Goal: Transaction & Acquisition: Purchase product/service

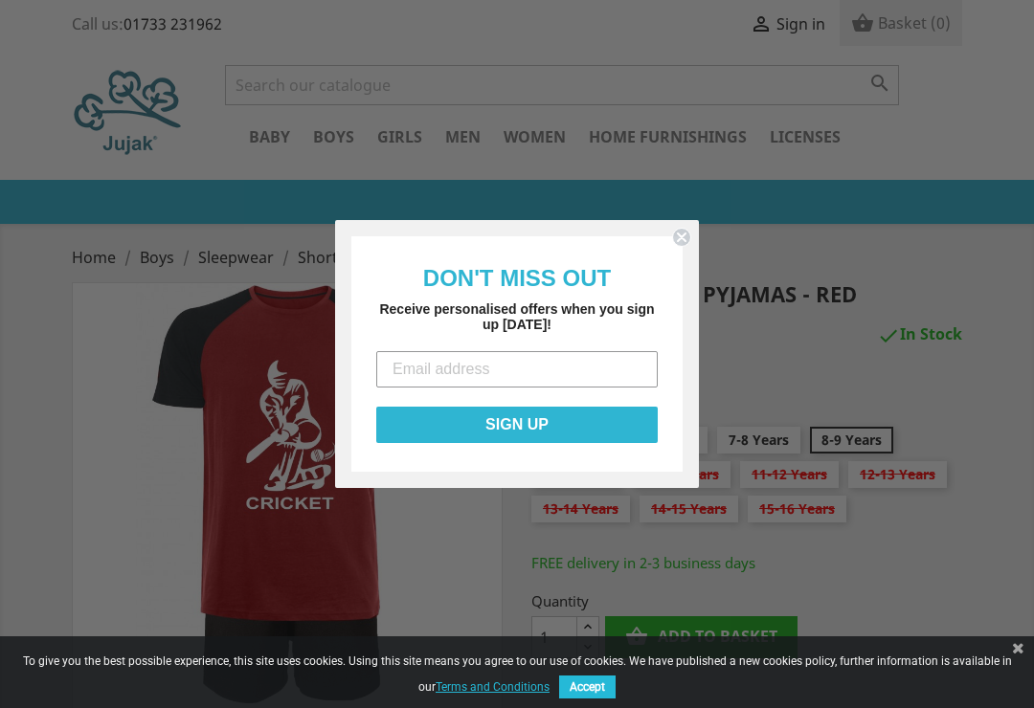
click at [694, 228] on form "DON'T MISS OUT Receive personalised offers when you sign up today! SIGN UP Subm…" at bounding box center [517, 354] width 364 height 268
click at [686, 230] on circle "Close dialog" at bounding box center [682, 238] width 18 height 18
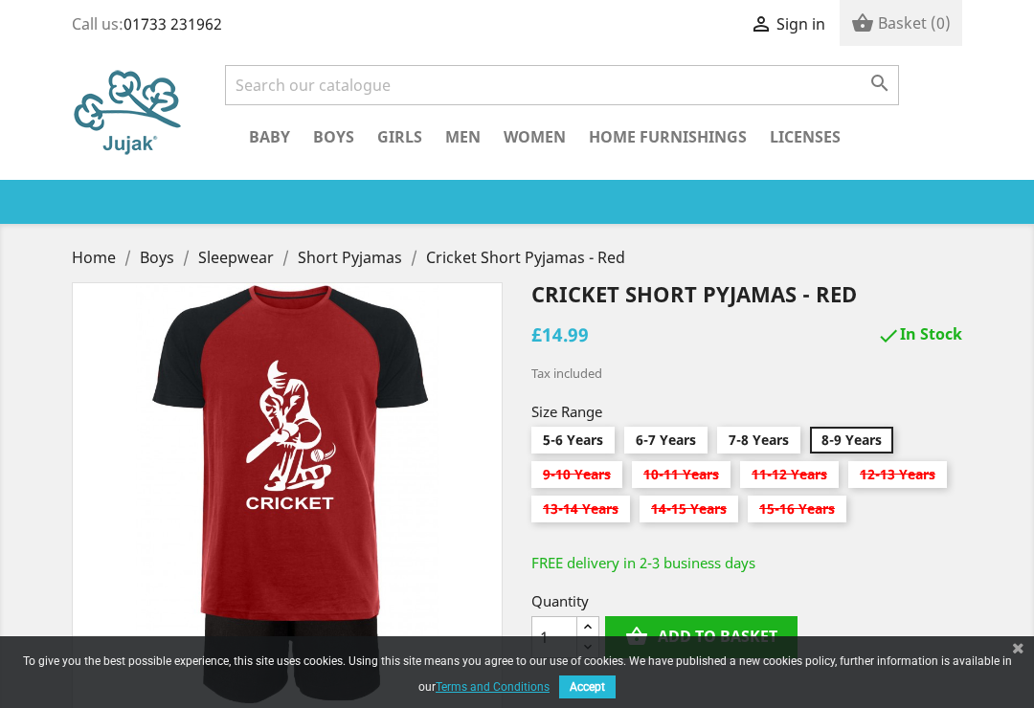
click at [0, 0] on link "Long Pyjamas" at bounding box center [0, 0] width 0 height 0
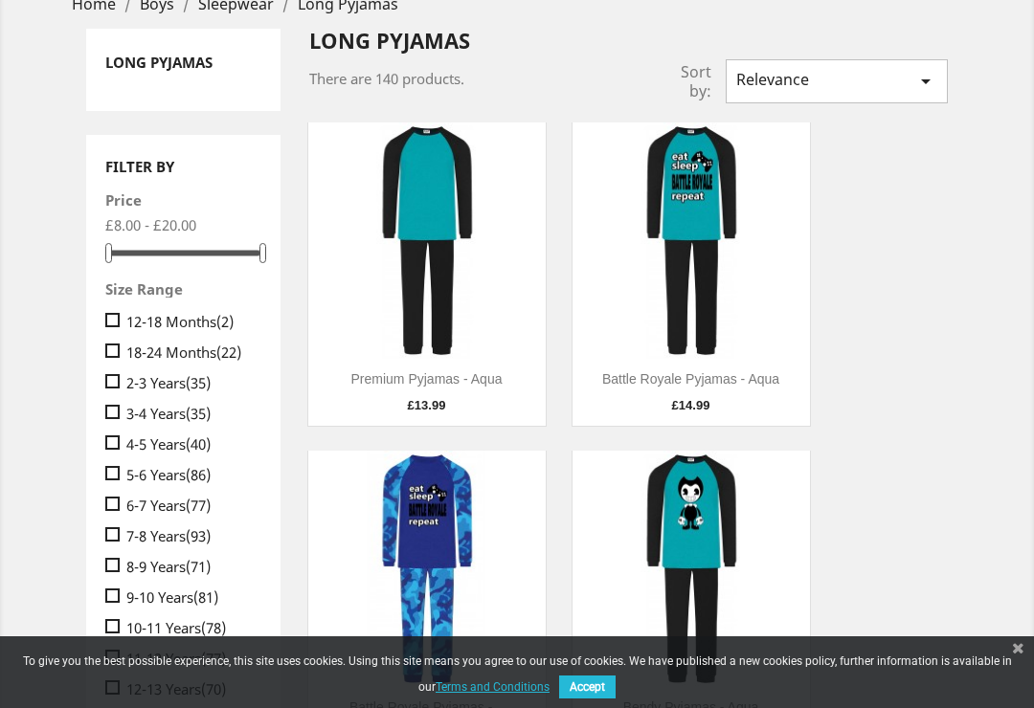
scroll to position [256, 0]
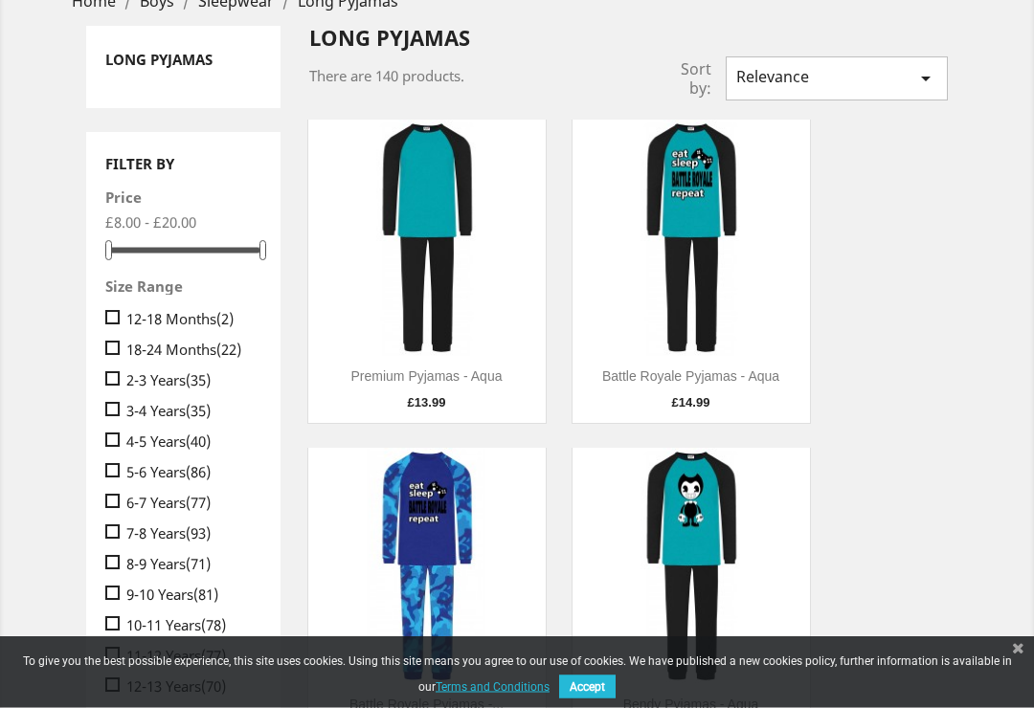
click at [120, 508] on span "" at bounding box center [115, 501] width 21 height 18
click at [118, 497] on input " 6-7 Years (77)" at bounding box center [111, 490] width 12 height 12
checkbox input "true"
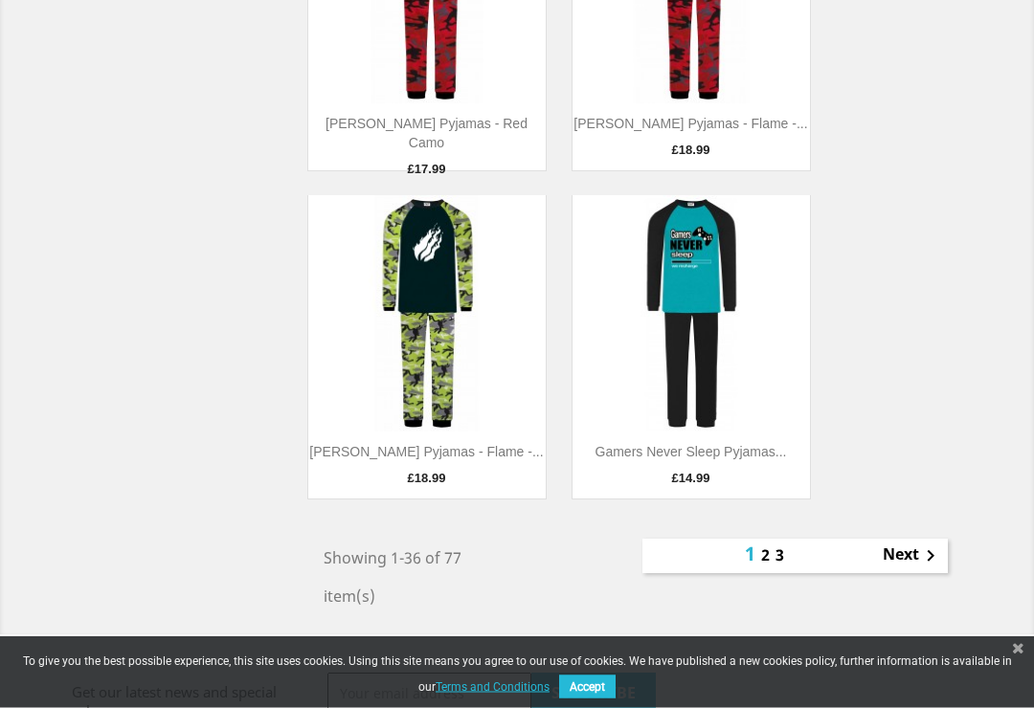
scroll to position [5838, 0]
click at [908, 554] on link "Next " at bounding box center [911, 556] width 59 height 23
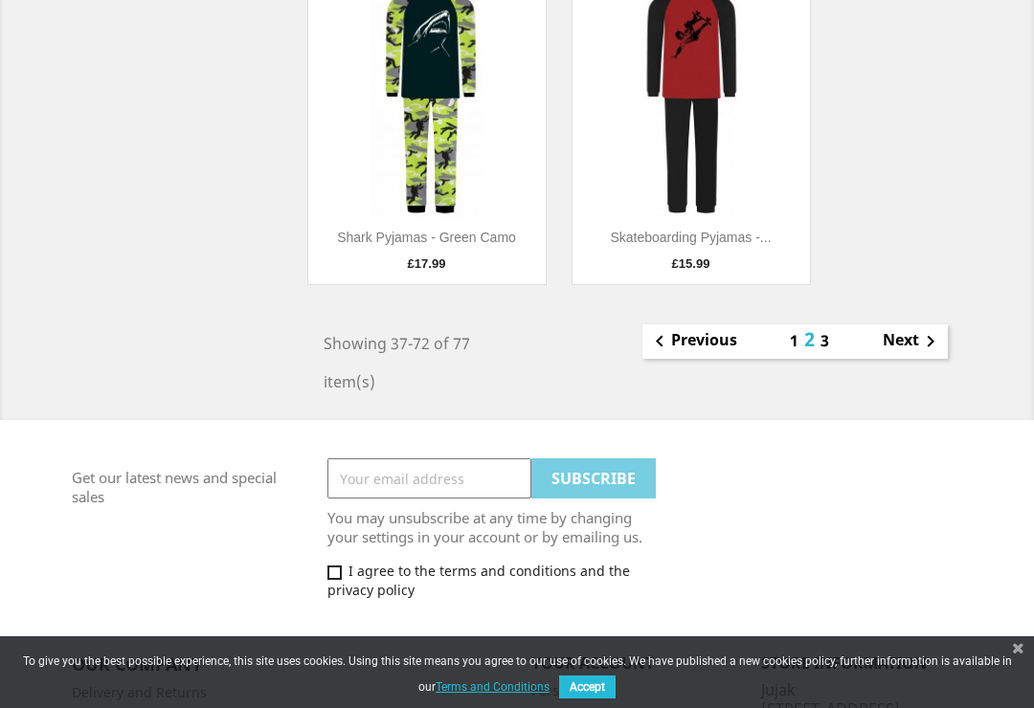
scroll to position [6050, 0]
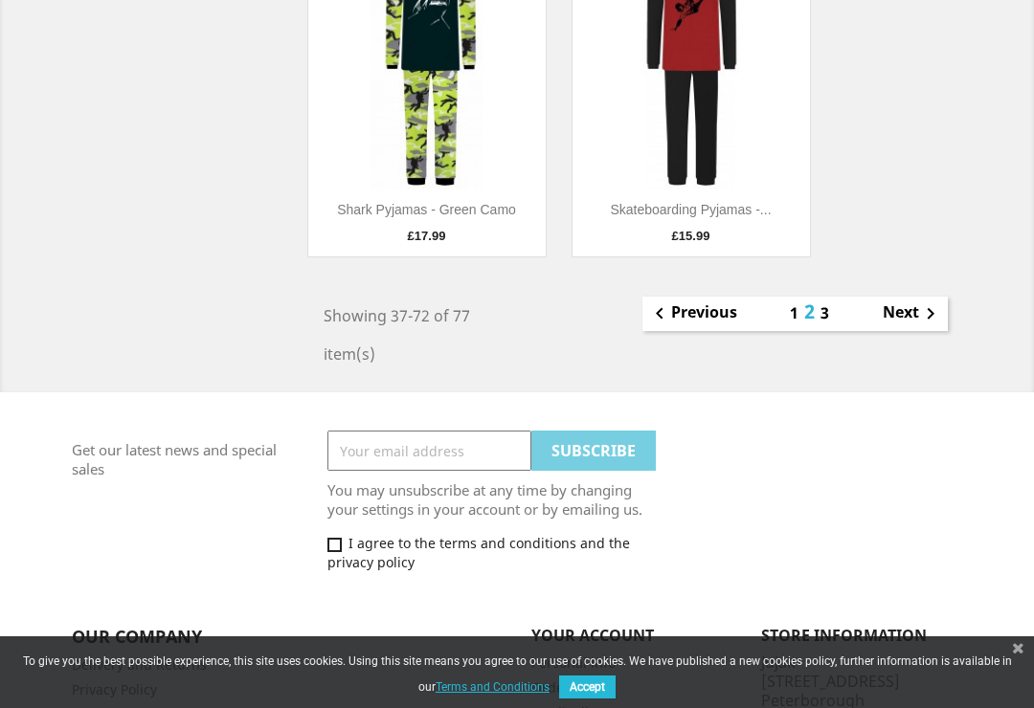
click at [919, 310] on icon "" at bounding box center [930, 313] width 23 height 23
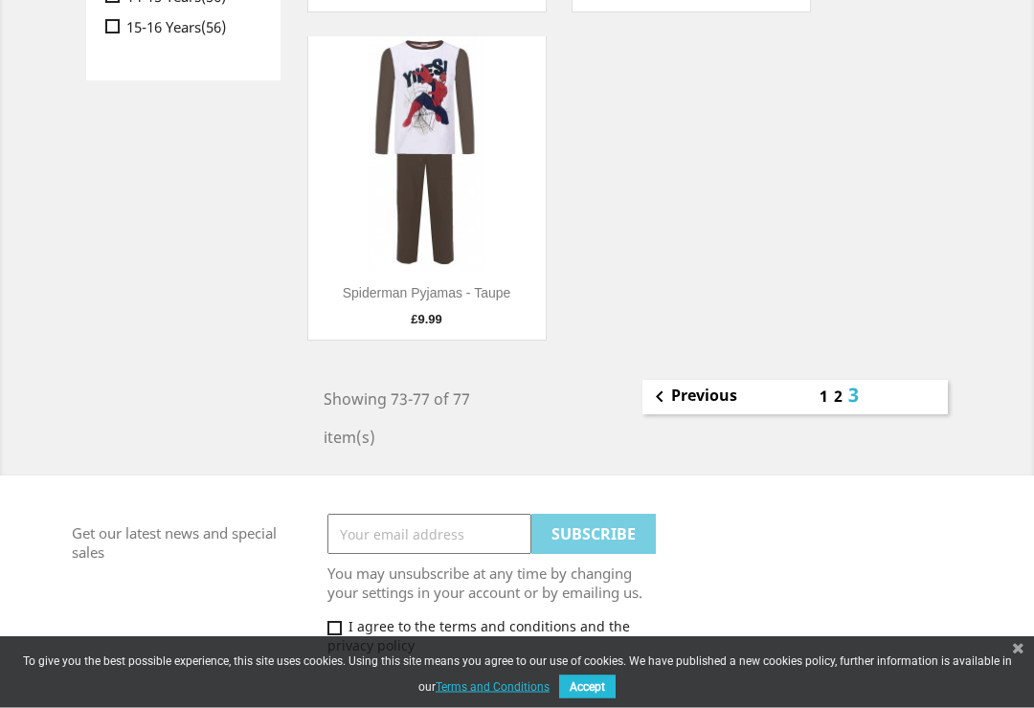
scroll to position [1042, 0]
click at [824, 395] on link "1" at bounding box center [824, 396] width 11 height 21
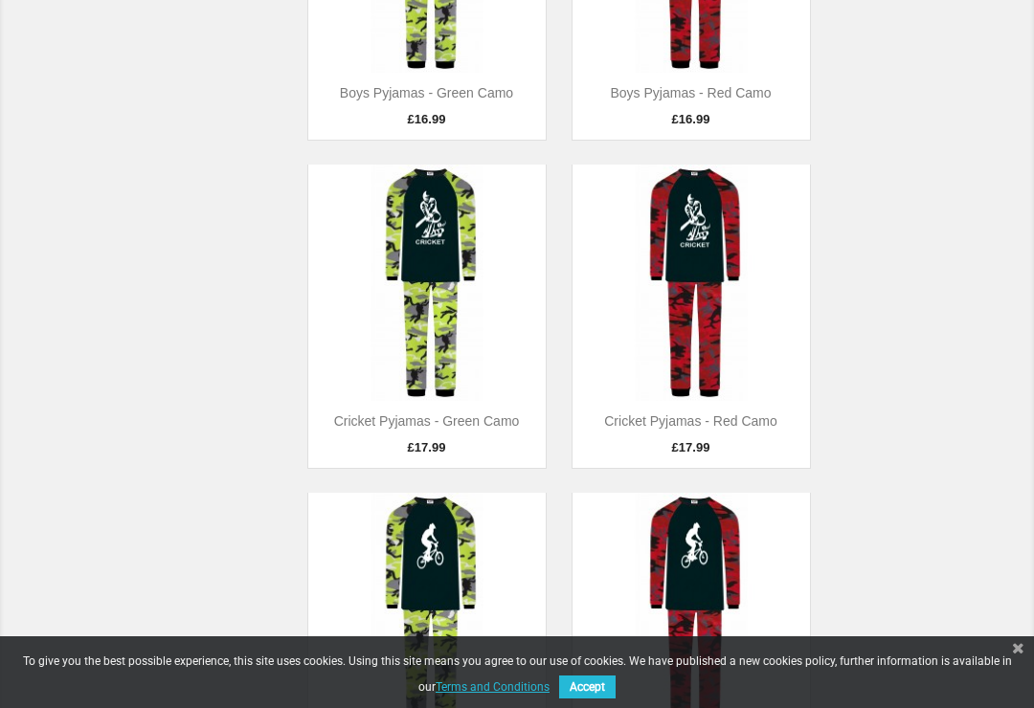
scroll to position [4227, 0]
click at [459, 306] on img at bounding box center [426, 284] width 237 height 237
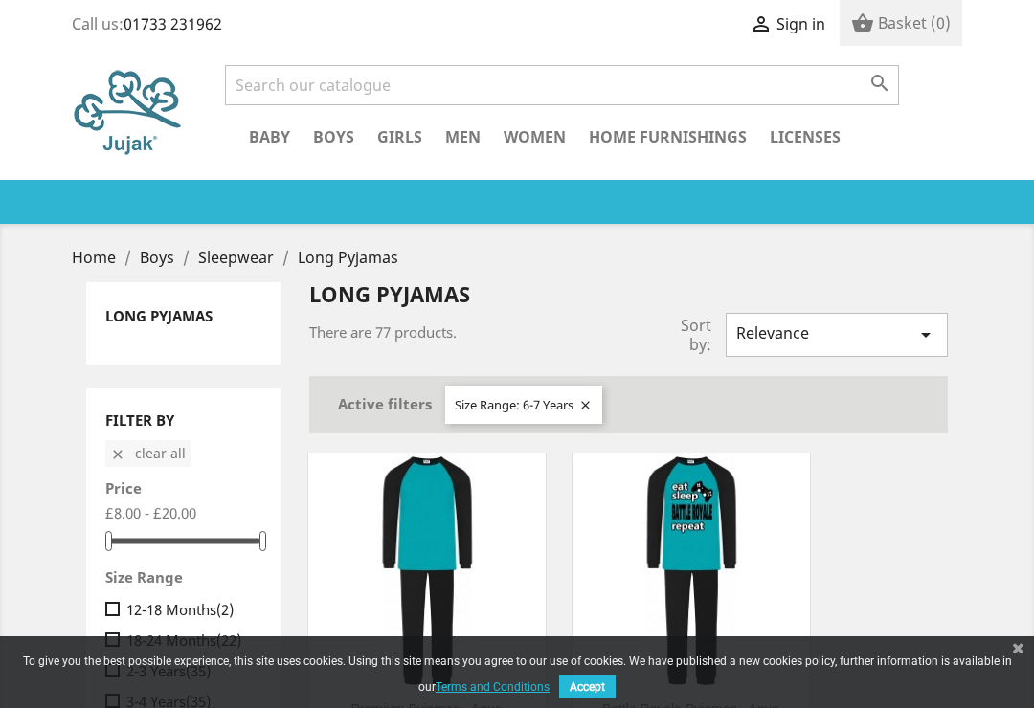
scroll to position [4256, 0]
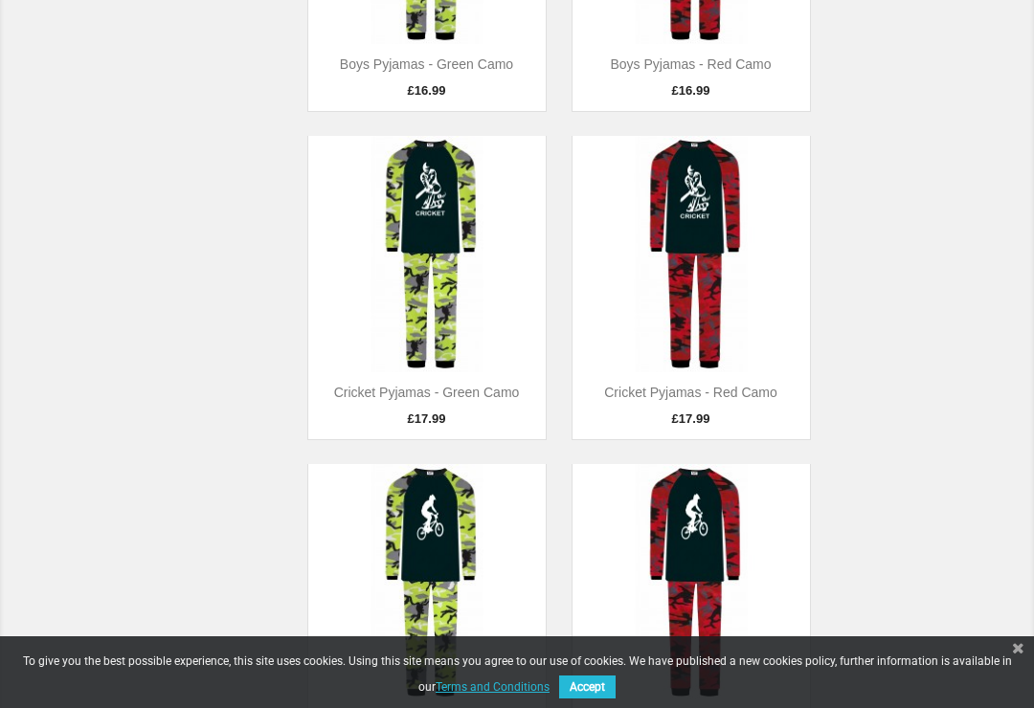
click at [705, 234] on img at bounding box center [690, 254] width 237 height 237
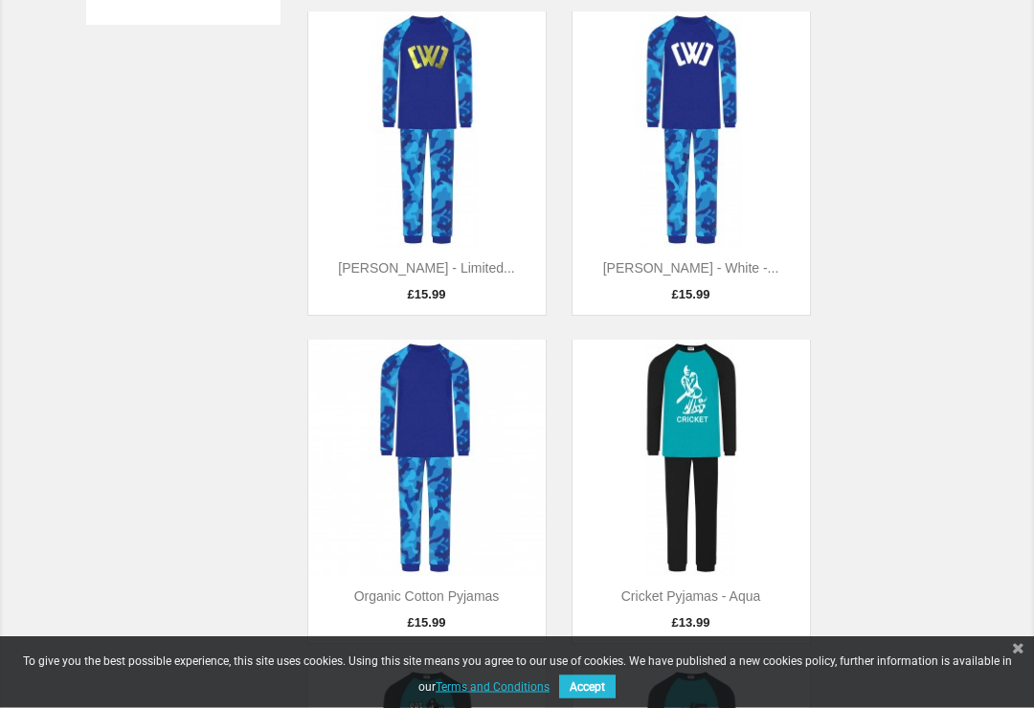
scroll to position [1098, 0]
click at [701, 427] on img at bounding box center [690, 458] width 237 height 237
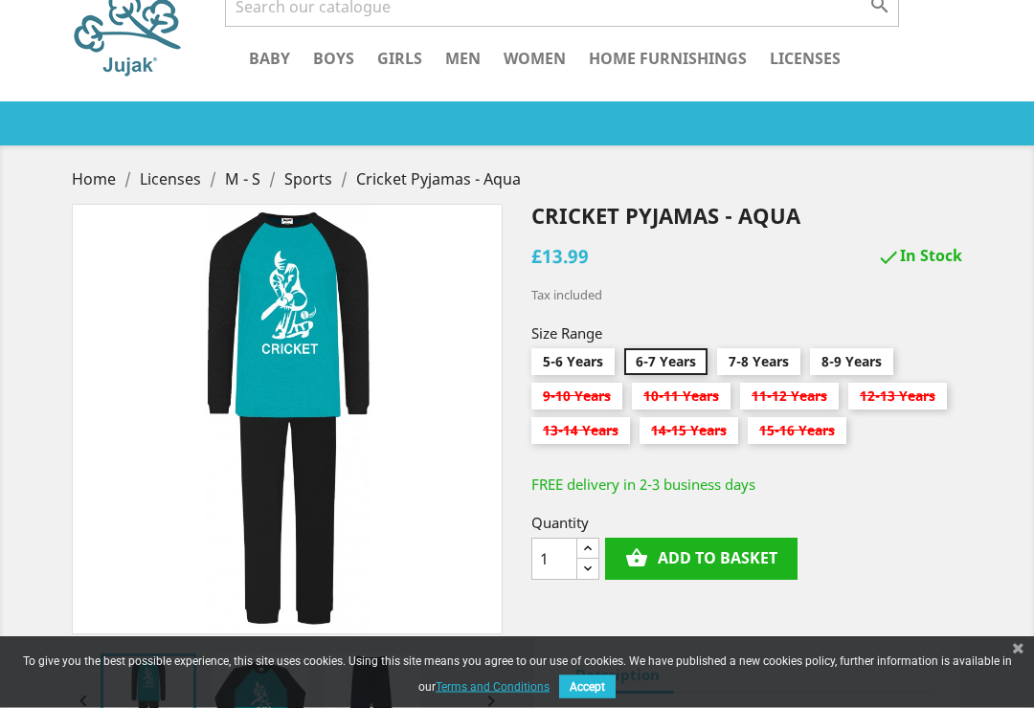
scroll to position [67, 0]
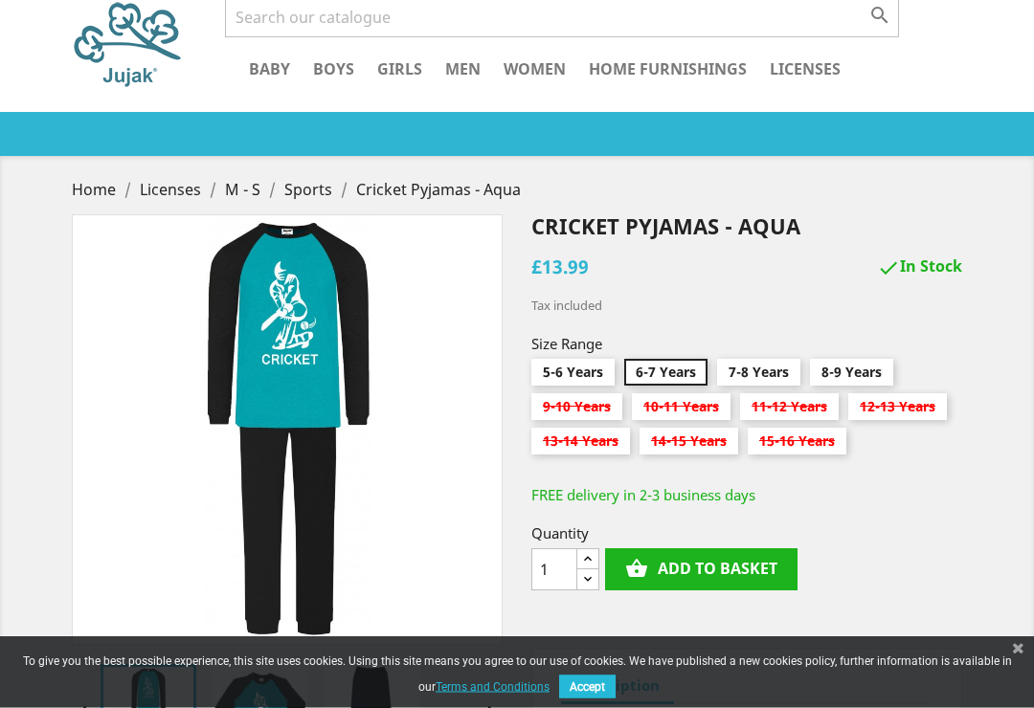
click at [700, 569] on button "shopping_basket Add to basket" at bounding box center [701, 570] width 192 height 42
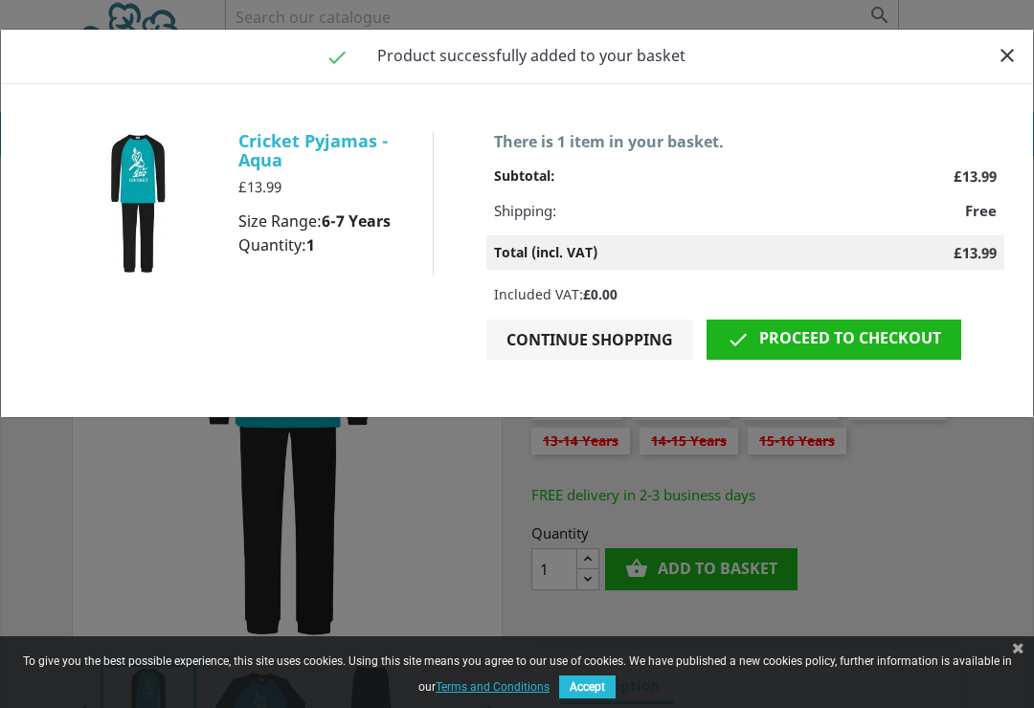
click at [840, 342] on link " Proceed to checkout" at bounding box center [833, 340] width 255 height 40
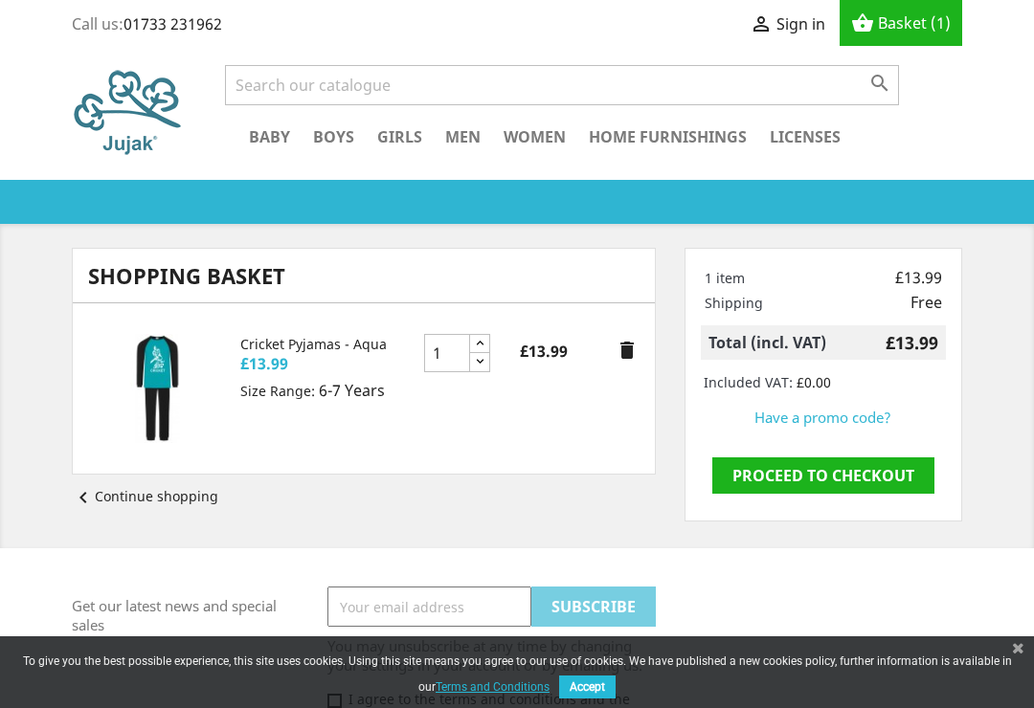
click at [825, 476] on link "Proceed to checkout" at bounding box center [823, 475] width 222 height 36
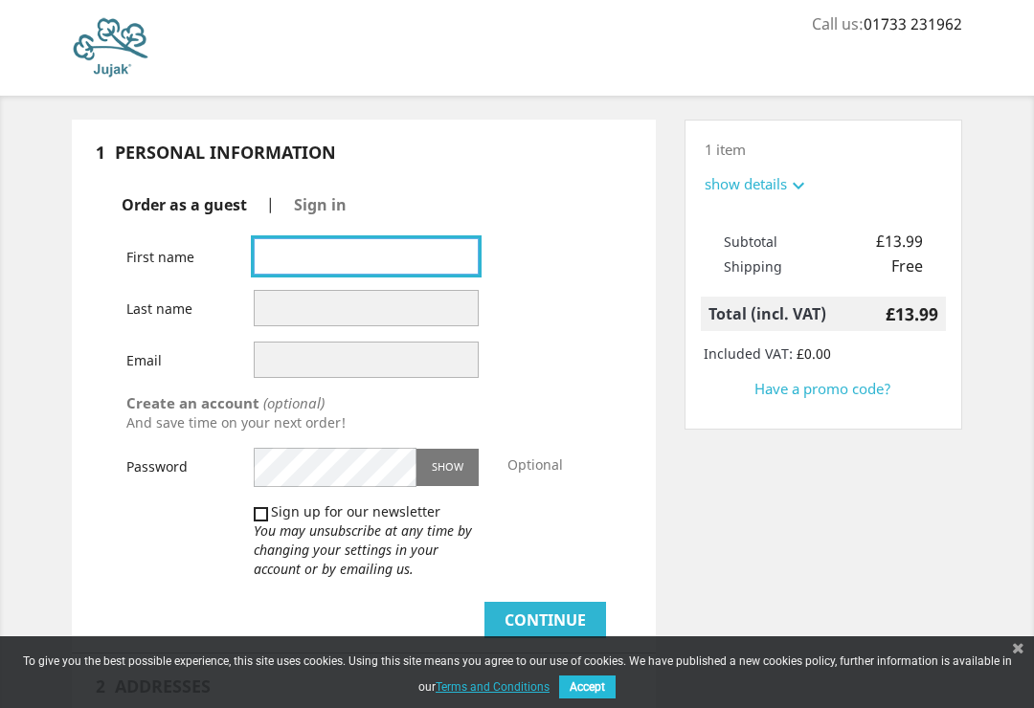
click at [284, 268] on input "text" at bounding box center [367, 256] width 226 height 36
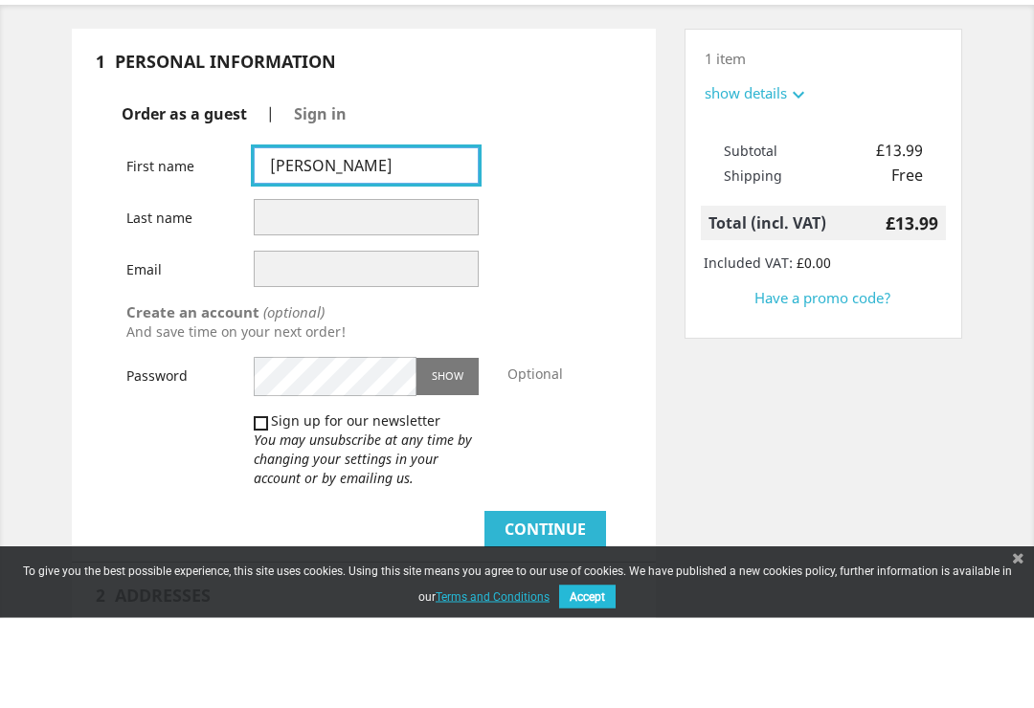
type input "[PERSON_NAME]"
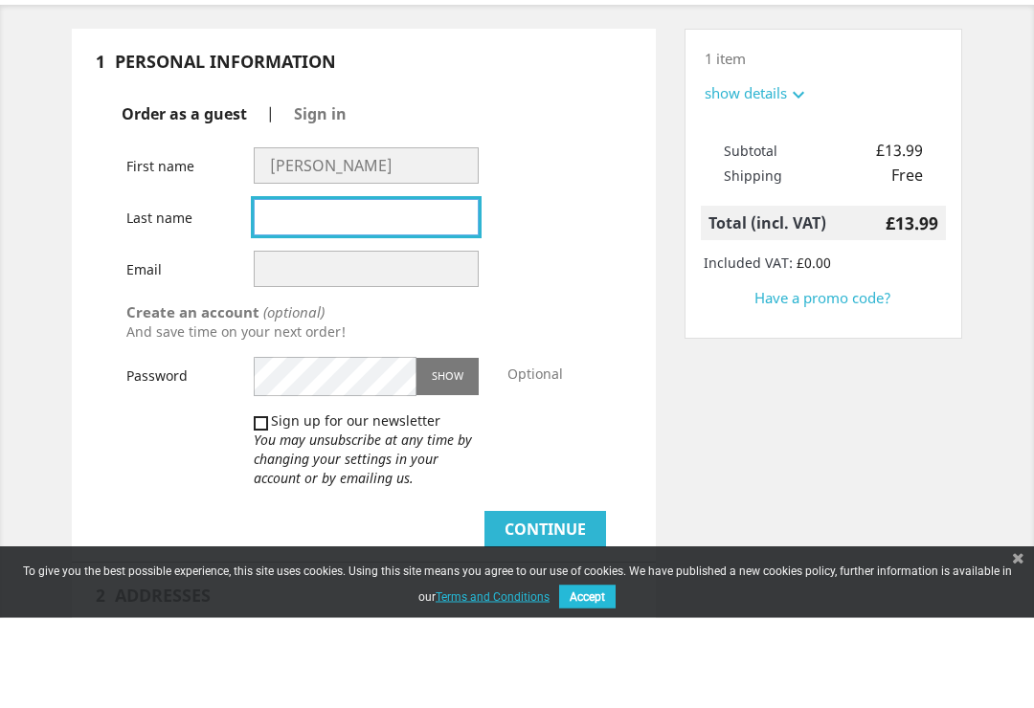
click at [270, 290] on input "text" at bounding box center [367, 308] width 226 height 36
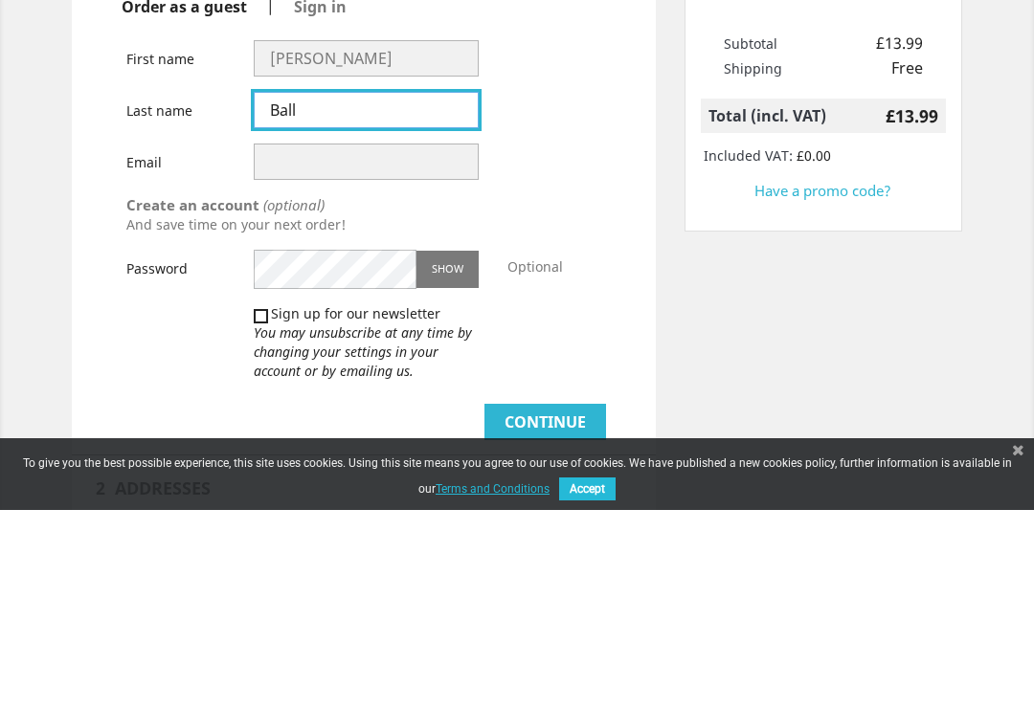
type input "Ball"
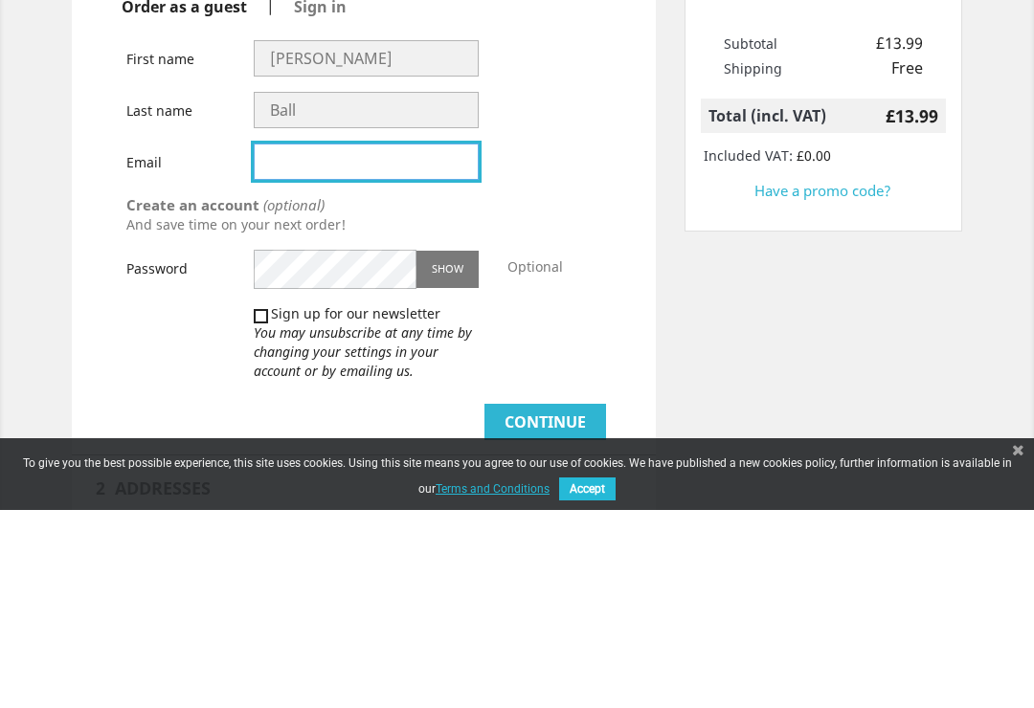
click at [276, 342] on input "email" at bounding box center [367, 360] width 226 height 36
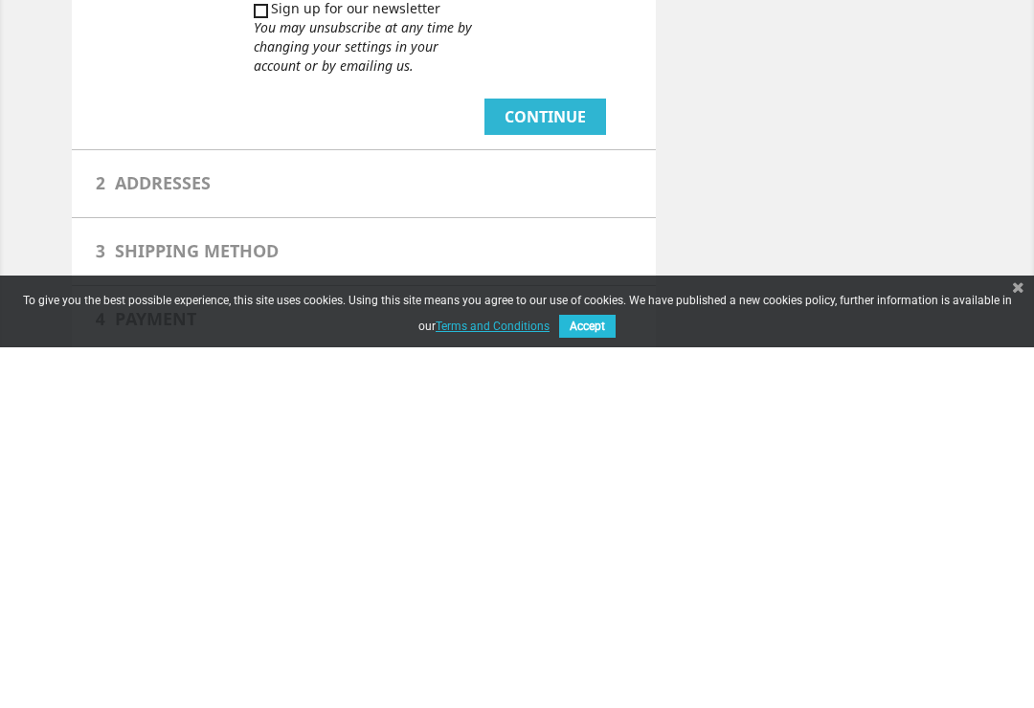
scroll to position [148, 0]
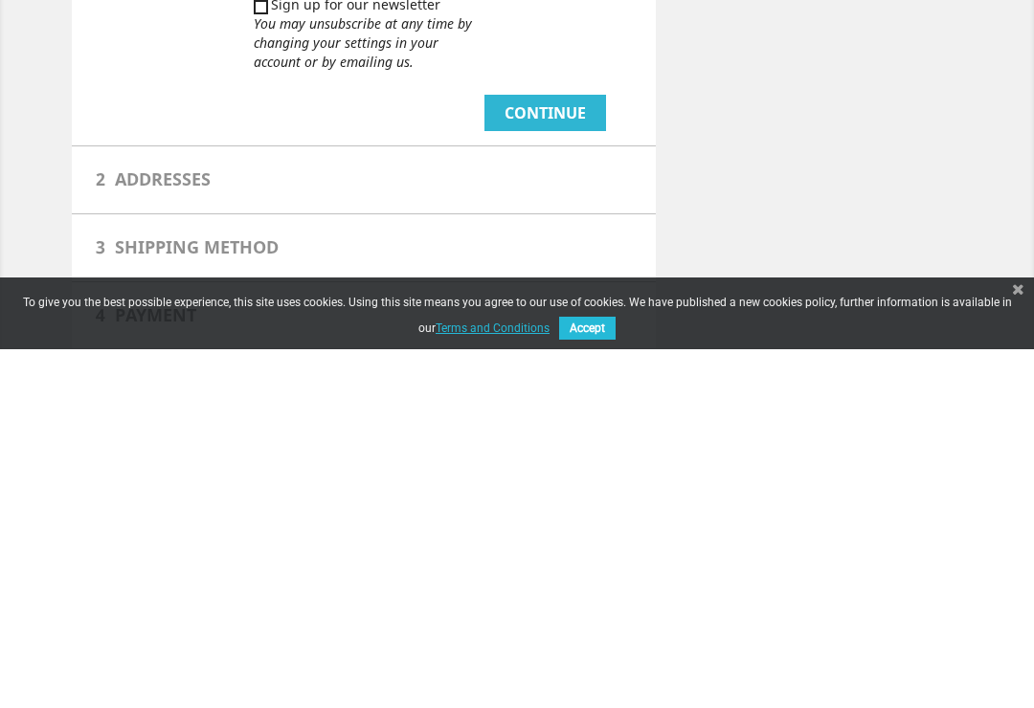
type input "stephen.ball600@btinternet.com"
click at [556, 454] on button "Continue" at bounding box center [545, 472] width 122 height 36
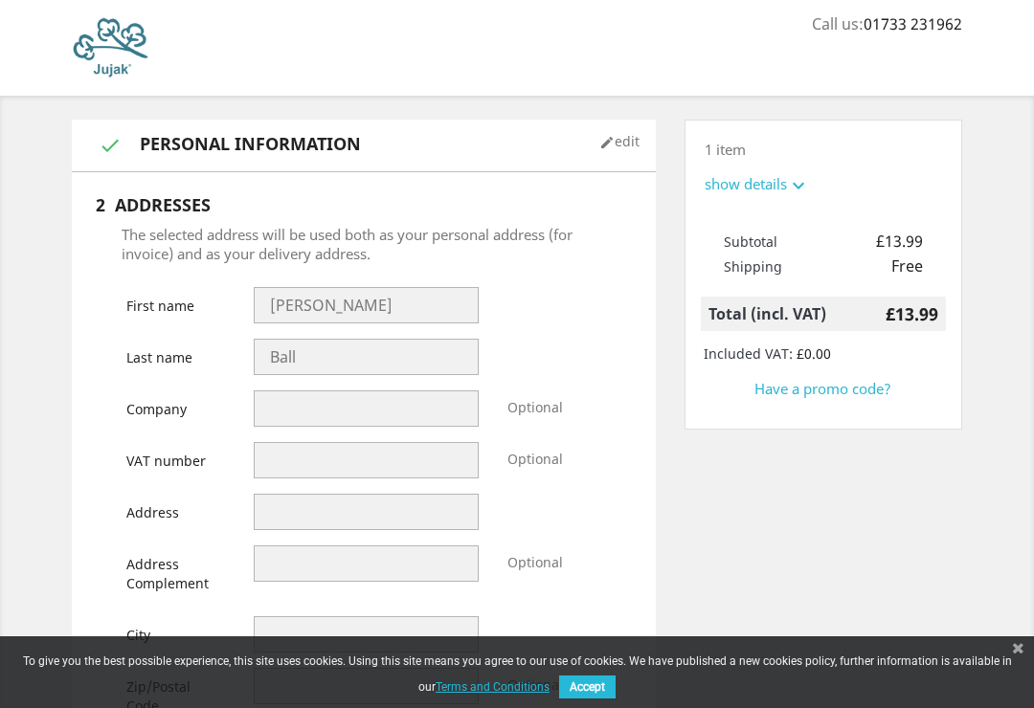
select select "246"
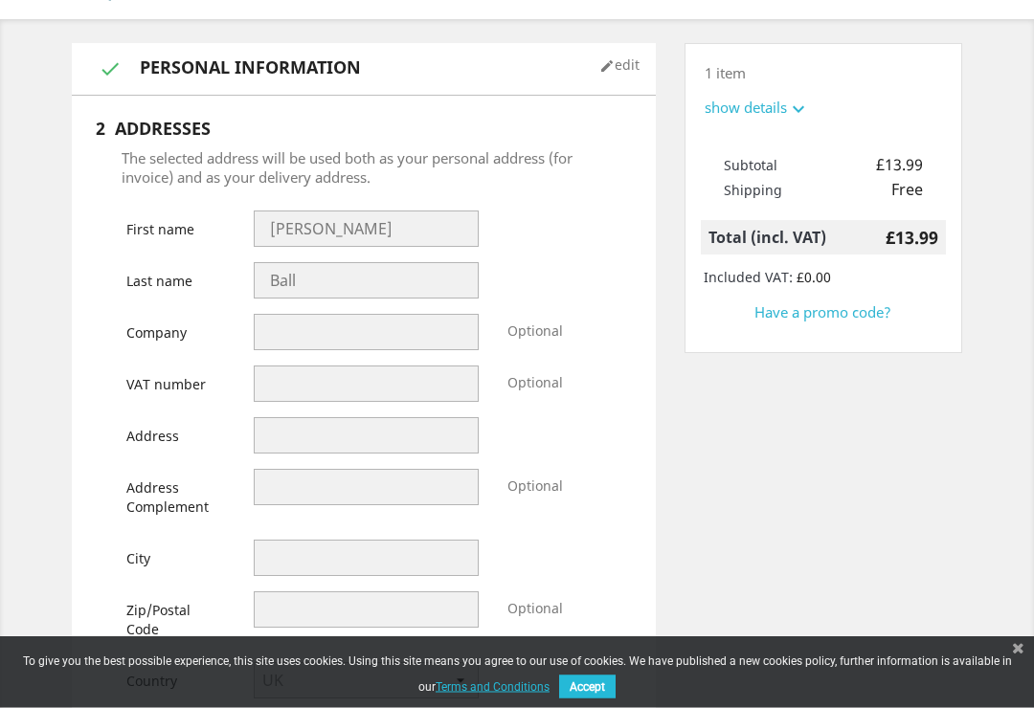
scroll to position [77, 0]
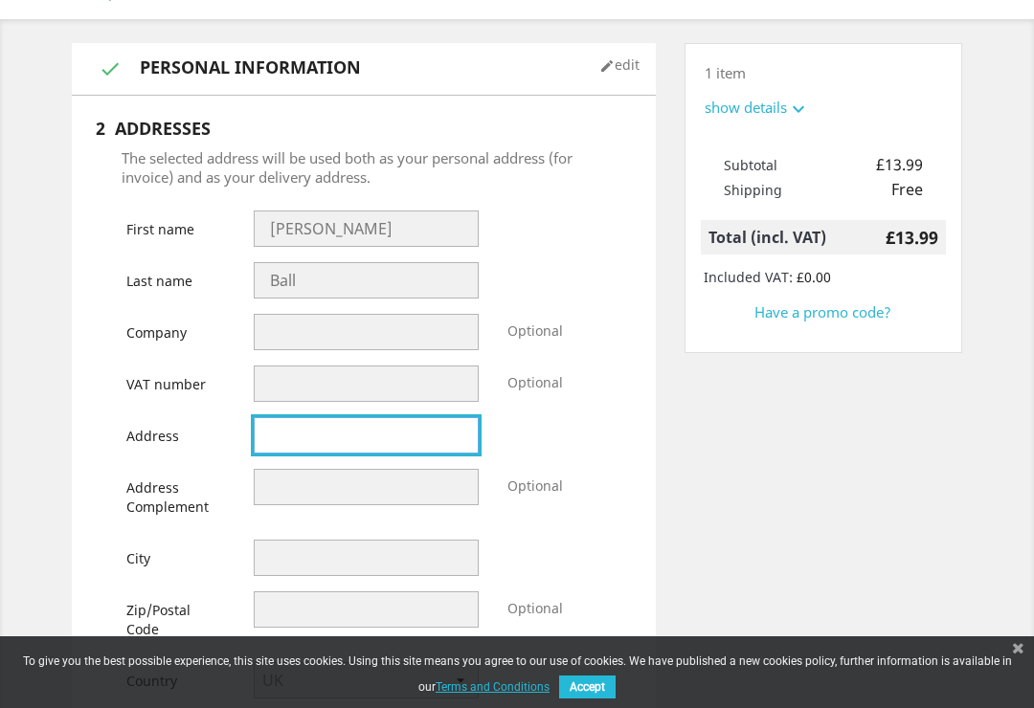
click at [290, 454] on input "text" at bounding box center [367, 435] width 226 height 36
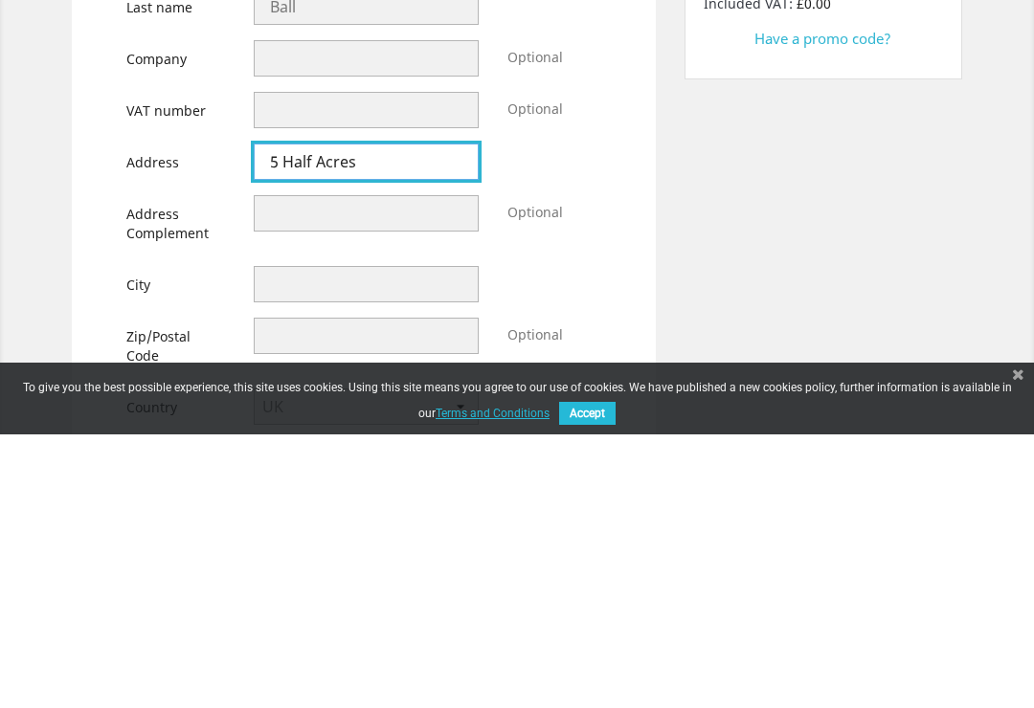
type input "5 Half Acres"
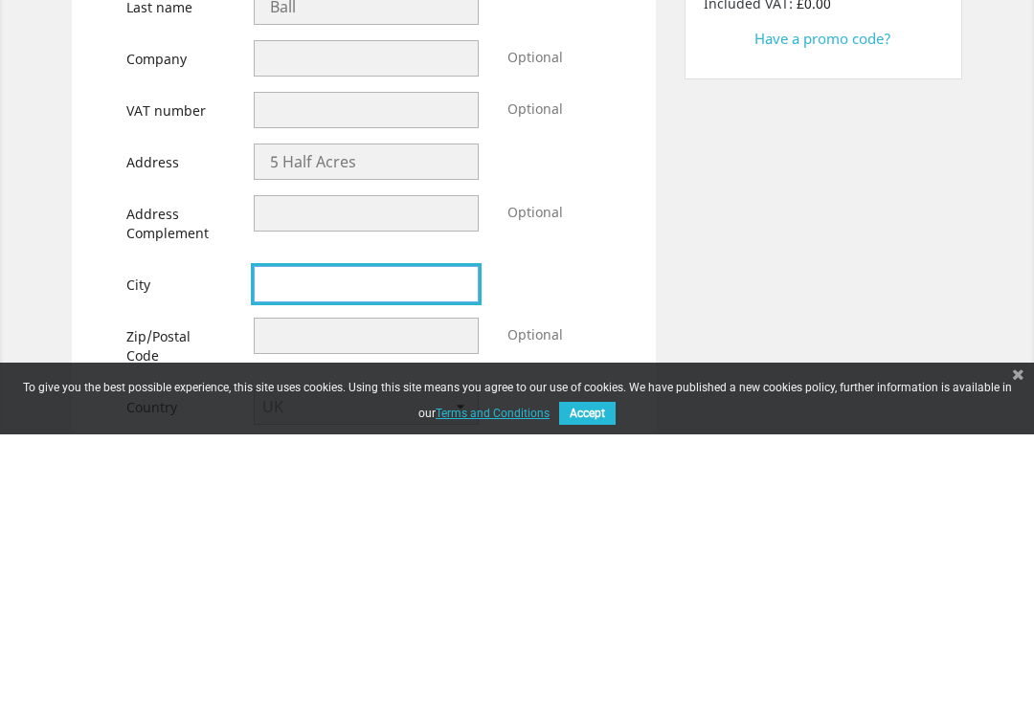
click at [276, 540] on input "text" at bounding box center [367, 558] width 226 height 36
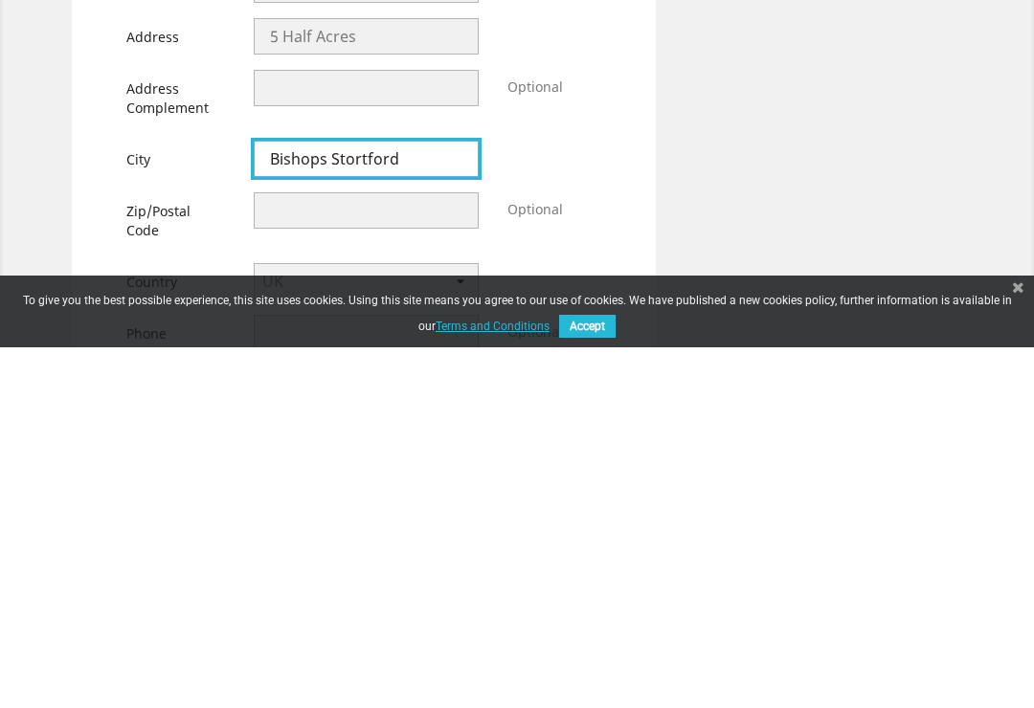
type input "Bishops Stortford"
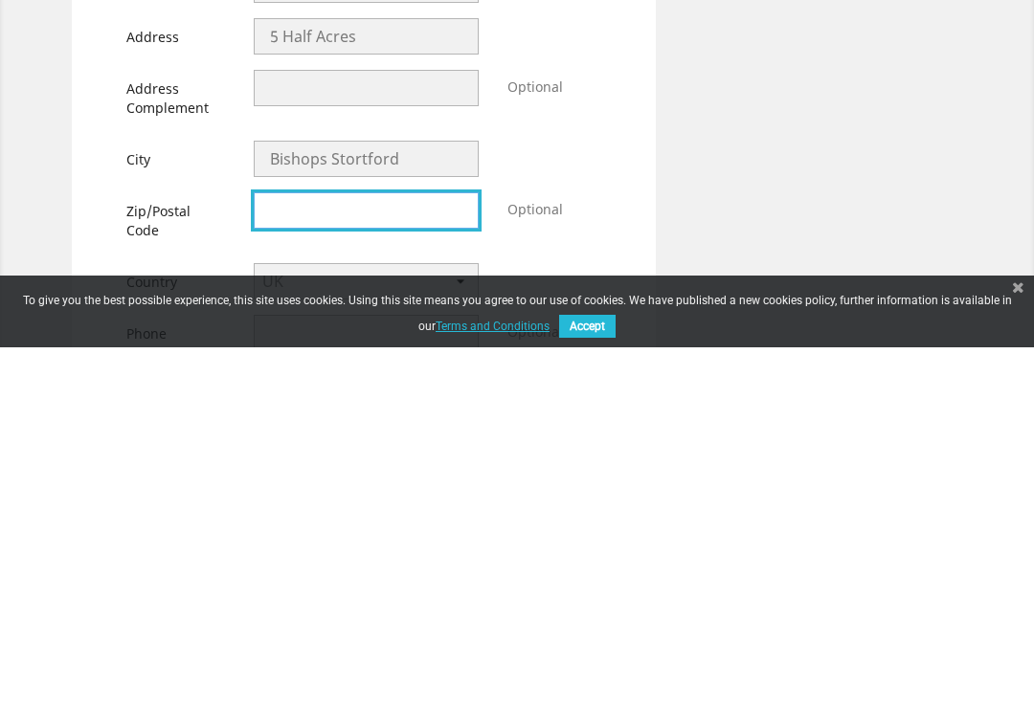
click at [279, 553] on input "text" at bounding box center [367, 571] width 226 height 36
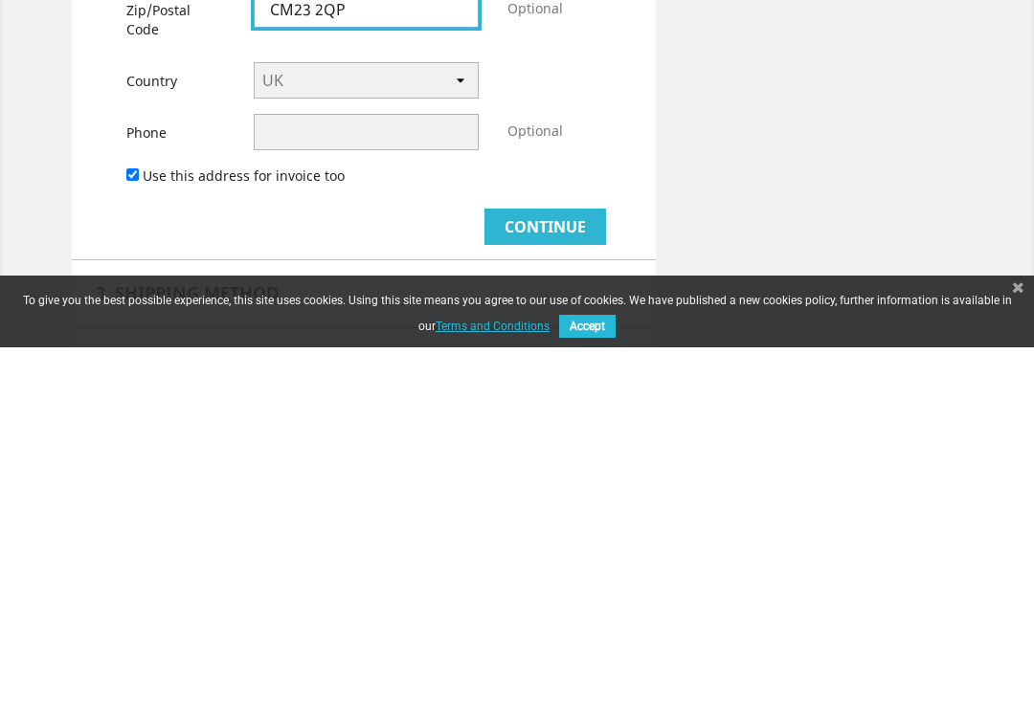
scroll to position [316, 0]
type input "CM23 2QP"
click at [559, 569] on button "Continue" at bounding box center [545, 587] width 122 height 36
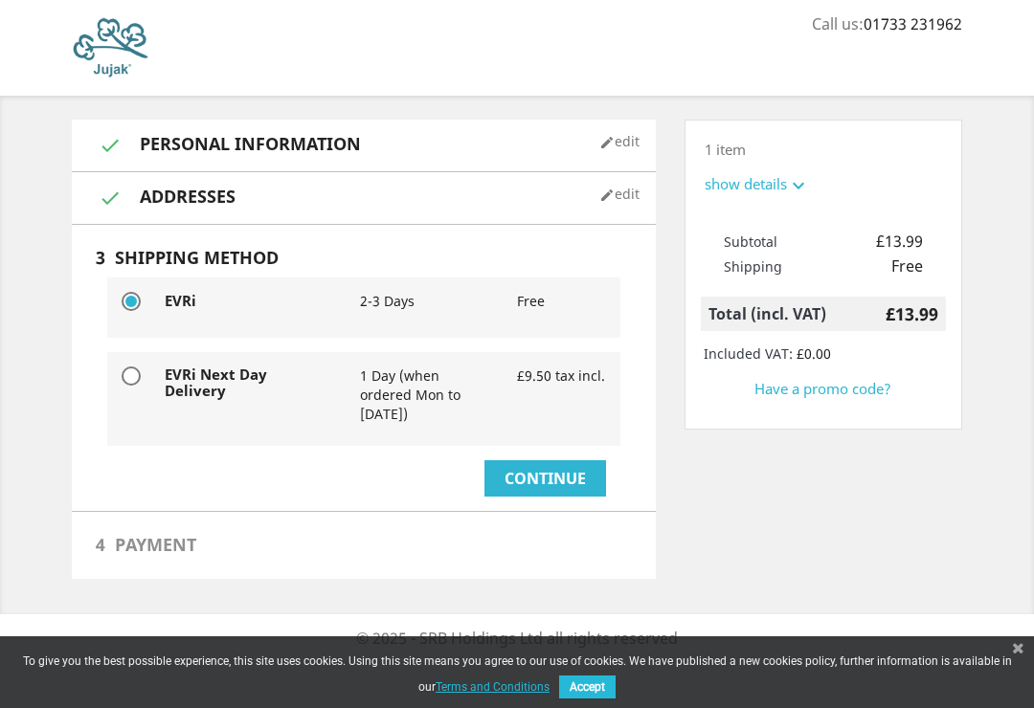
click at [540, 476] on button "Continue" at bounding box center [545, 478] width 122 height 36
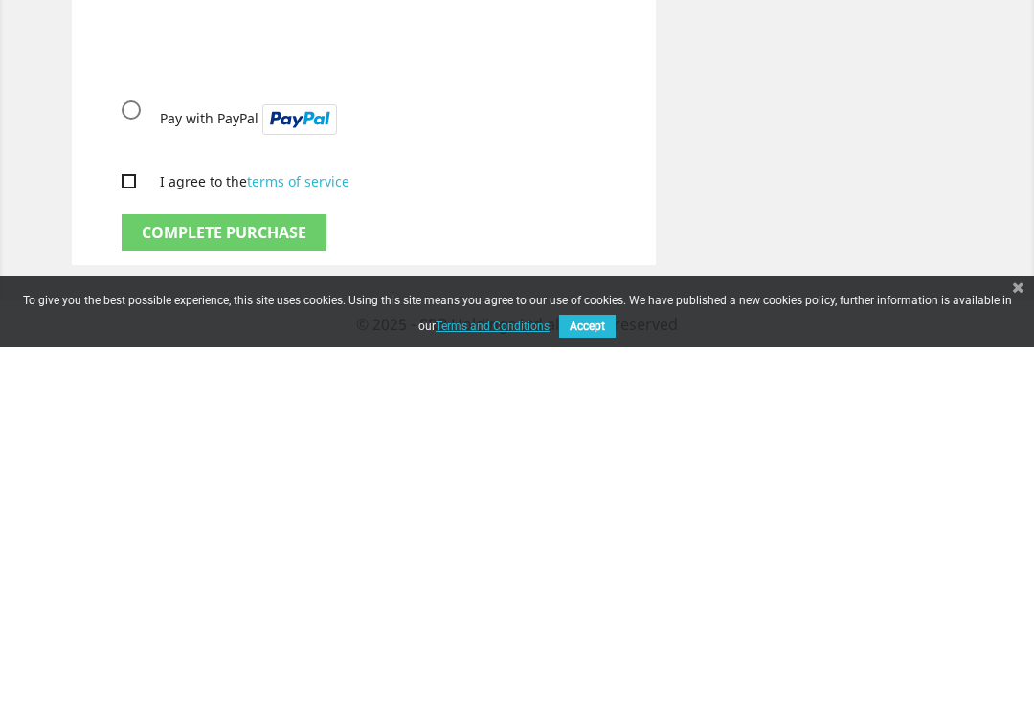
scroll to position [459, 0]
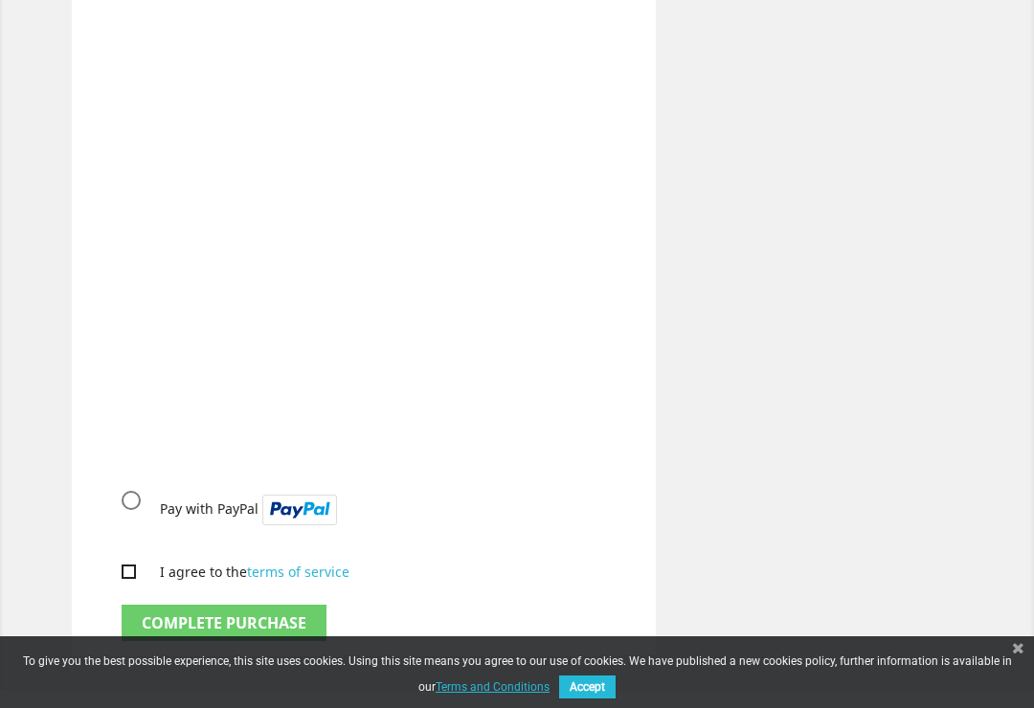
click at [126, 567] on input "I agree to the terms of service" at bounding box center [128, 572] width 12 height 12
checkbox input "true"
click at [278, 622] on button "Complete purchase" at bounding box center [224, 623] width 205 height 36
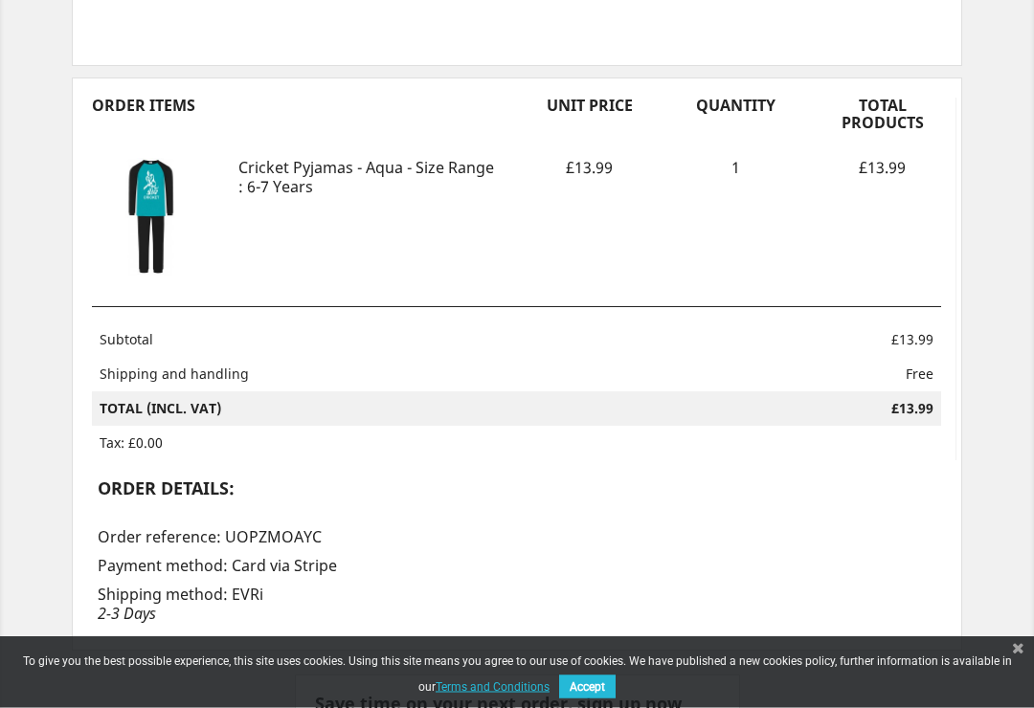
scroll to position [451, 0]
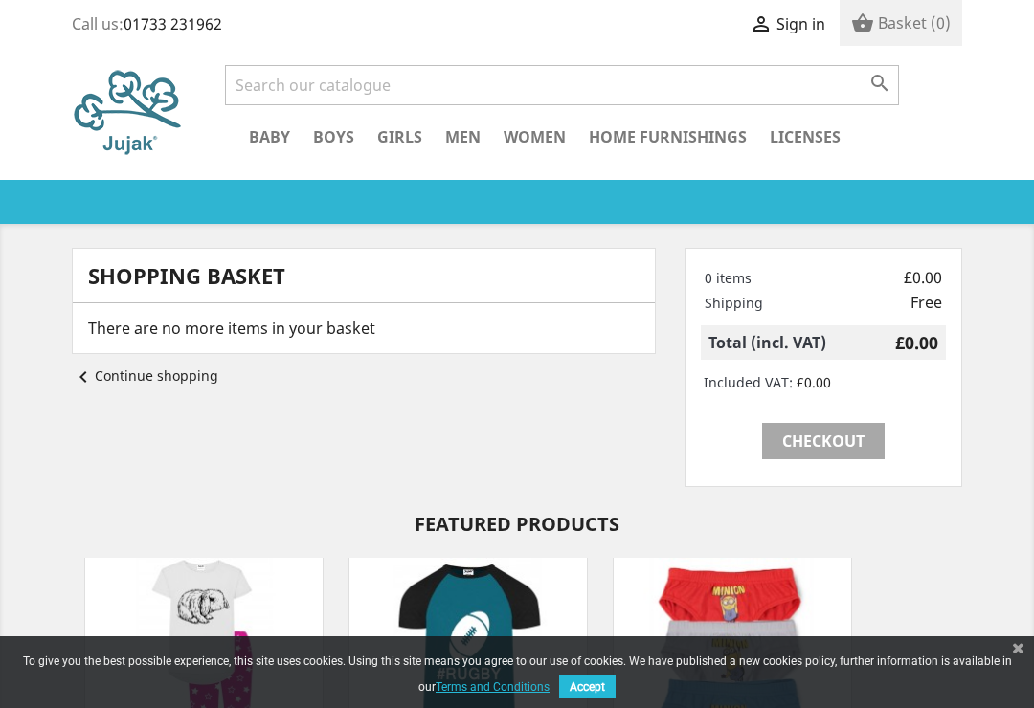
scroll to position [489, 0]
